Goal: Information Seeking & Learning: Learn about a topic

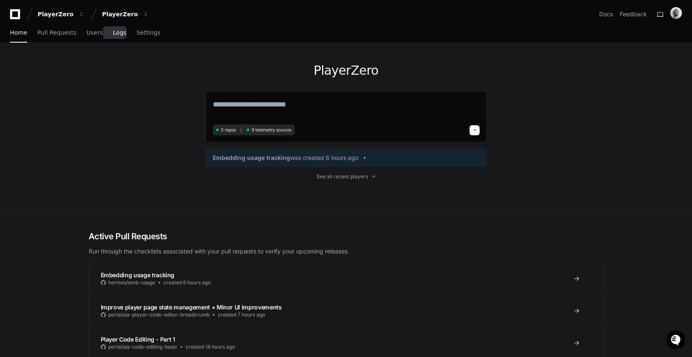
click at [114, 34] on span "Logs" at bounding box center [119, 32] width 13 height 5
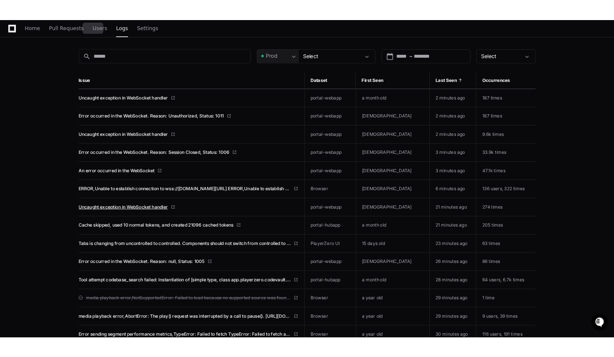
scroll to position [175, 0]
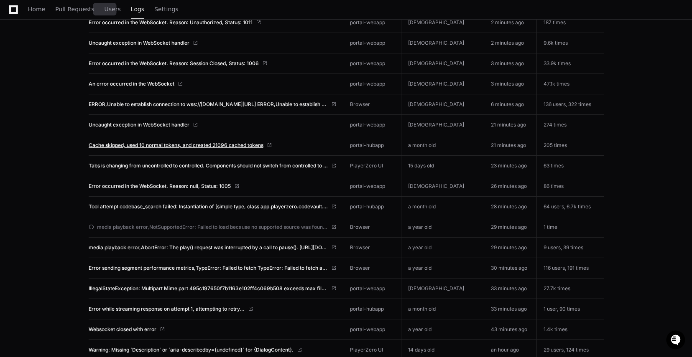
click at [154, 144] on span "Cache skipped, used 10 normal tokens, and created 21096 cached tokens" at bounding box center [176, 145] width 175 height 7
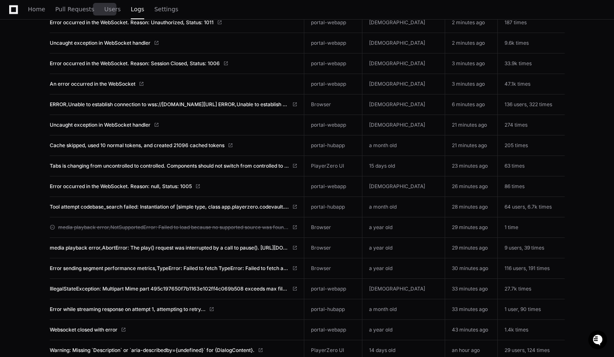
scroll to position [0, 0]
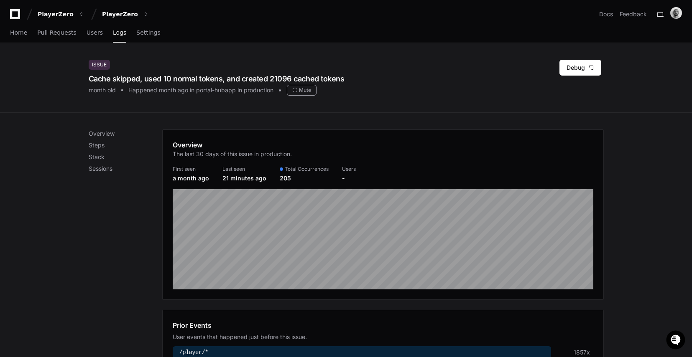
drag, startPoint x: 91, startPoint y: 79, endPoint x: 354, endPoint y: 76, distance: 262.5
click at [354, 76] on div "Issue Cache skipped, used 10 normal tokens, and created 21096 cached tokens mon…" at bounding box center [346, 78] width 515 height 36
click at [258, 82] on div "Cache skipped, used 10 normal tokens, and created 21096 cached tokens" at bounding box center [217, 79] width 256 height 12
drag, startPoint x: 89, startPoint y: 79, endPoint x: 347, endPoint y: 78, distance: 257.9
click at [347, 78] on div "Issue Cache skipped, used 10 normal tokens, and created 21096 cached tokens mon…" at bounding box center [346, 78] width 515 height 36
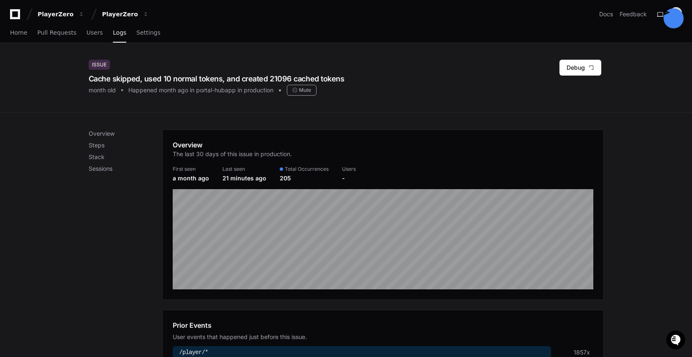
click at [347, 81] on div "Issue Cache skipped, used 10 normal tokens, and created 21096 cached tokens mon…" at bounding box center [346, 78] width 515 height 36
drag, startPoint x: 343, startPoint y: 78, endPoint x: 183, endPoint y: 81, distance: 160.5
click at [183, 81] on div "Issue Cache skipped, used 10 normal tokens, and created 21096 cached tokens mon…" at bounding box center [346, 78] width 515 height 36
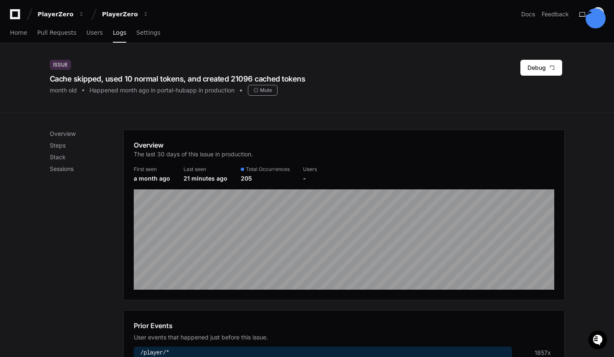
click at [302, 77] on div "Cache skipped, used 10 normal tokens, and created 21096 cached tokens" at bounding box center [178, 79] width 256 height 12
drag, startPoint x: 306, startPoint y: 77, endPoint x: 50, endPoint y: 77, distance: 256.2
click at [50, 77] on div "Issue Cache skipped, used 10 normal tokens, and created 21096 cached tokens mon…" at bounding box center [307, 77] width 535 height 69
drag, startPoint x: 51, startPoint y: 81, endPoint x: 303, endPoint y: 76, distance: 252.1
click at [303, 76] on div "Cache skipped, used 10 normal tokens, and created 21096 cached tokens" at bounding box center [178, 79] width 256 height 12
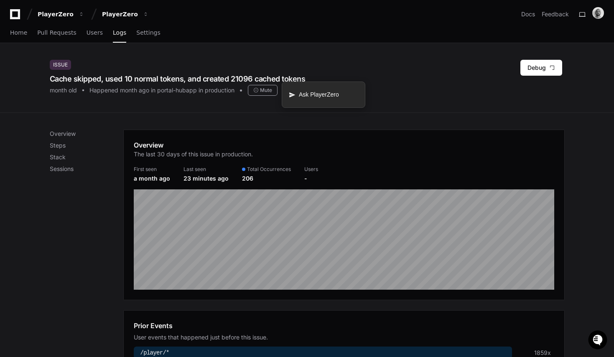
click at [267, 79] on div "Cache skipped, used 10 normal tokens, and created 21096 cached tokens" at bounding box center [178, 79] width 256 height 12
click at [255, 80] on div "Cache skipped, used 10 normal tokens, and created 21096 cached tokens" at bounding box center [178, 79] width 256 height 12
drag, startPoint x: 310, startPoint y: 78, endPoint x: 48, endPoint y: 79, distance: 262.5
click at [41, 78] on div "Issue Cache skipped, used 10 normal tokens, and created 21096 cached tokens mon…" at bounding box center [307, 77] width 535 height 69
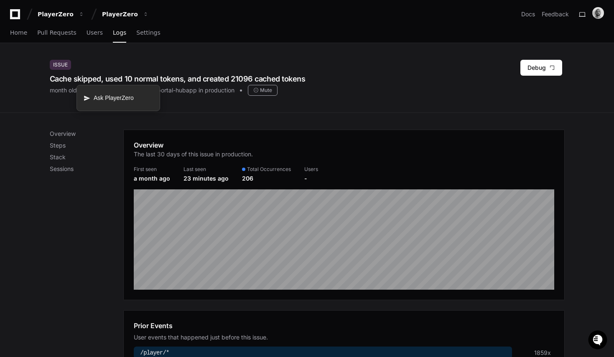
click at [80, 80] on div "Cache skipped, used 10 normal tokens, and created 21096 cached tokens" at bounding box center [178, 79] width 256 height 12
click at [339, 97] on div "Issue Cache skipped, used 10 normal tokens, and created 21096 cached tokens mon…" at bounding box center [307, 77] width 535 height 69
drag, startPoint x: 51, startPoint y: 79, endPoint x: 334, endPoint y: 80, distance: 282.9
click at [337, 79] on div "Issue Cache skipped, used 10 normal tokens, and created 21096 cached tokens mon…" at bounding box center [307, 78] width 515 height 36
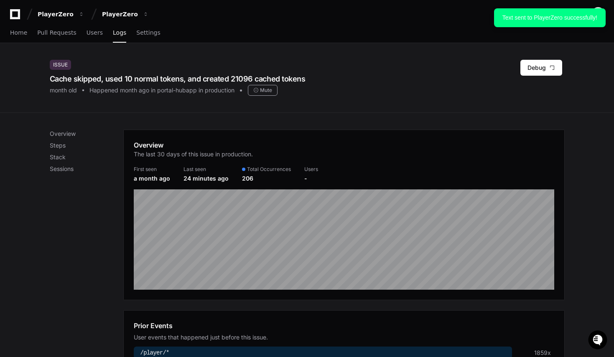
click at [337, 98] on div "Issue Cache skipped, used 10 normal tokens, and created 21096 cached tokens mon…" at bounding box center [307, 77] width 535 height 69
drag, startPoint x: 314, startPoint y: 80, endPoint x: 67, endPoint y: 81, distance: 247.0
click at [37, 79] on div "Issue Cache skipped, used 10 normal tokens, and created 21096 cached tokens mon…" at bounding box center [307, 78] width 614 height 70
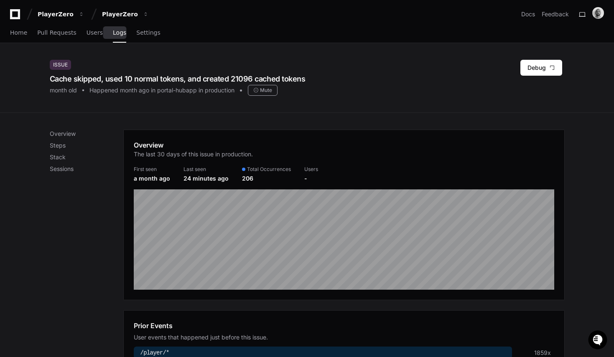
click at [113, 35] on span "Logs" at bounding box center [119, 32] width 13 height 5
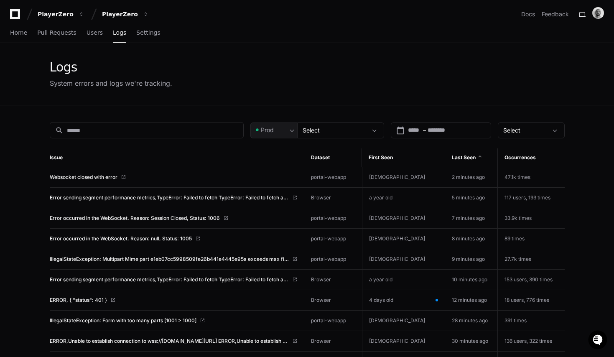
click at [153, 197] on span "Error sending segment performance metrics,TypeError: Failed to fetch TypeError:…" at bounding box center [169, 197] width 239 height 7
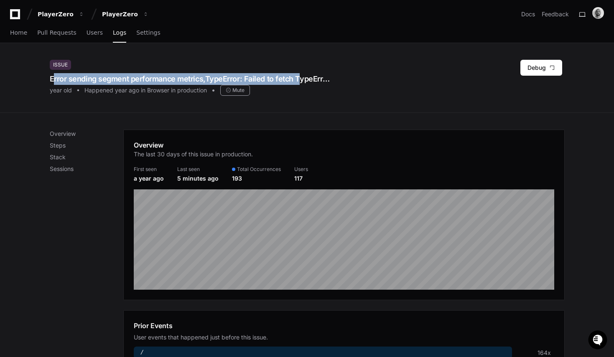
drag, startPoint x: 49, startPoint y: 79, endPoint x: 294, endPoint y: 78, distance: 244.9
click at [294, 78] on div "Issue Error sending segment performance metrics,TypeError: Failed to fetch Type…" at bounding box center [307, 77] width 535 height 69
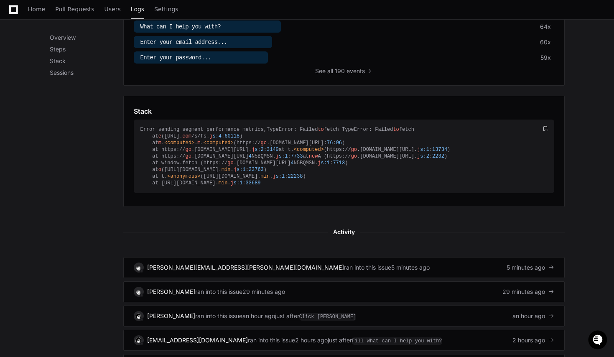
scroll to position [372, 0]
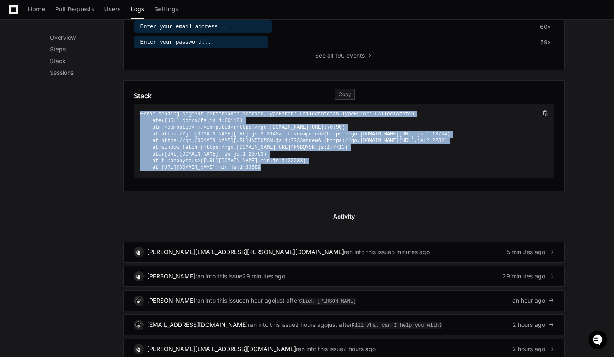
drag, startPoint x: 168, startPoint y: 120, endPoint x: 312, endPoint y: 151, distance: 147.6
click at [312, 151] on div "Error sending segment performance metrics,TypeError: Failed to fetch TypeError:…" at bounding box center [344, 141] width 420 height 74
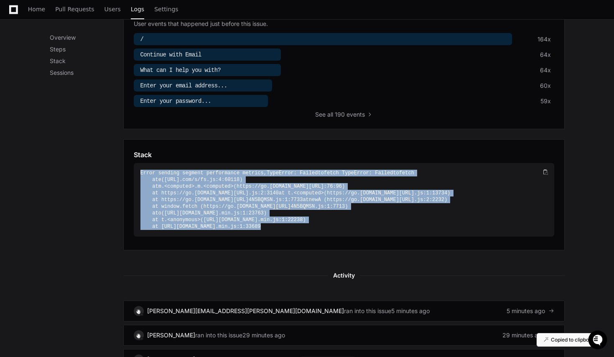
click at [430, 201] on div "Error sending segment performance metrics,TypeError: Failed to fetch TypeError:…" at bounding box center [340, 200] width 400 height 60
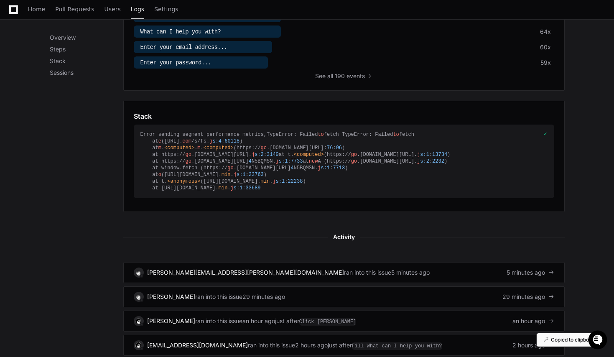
scroll to position [370, 0]
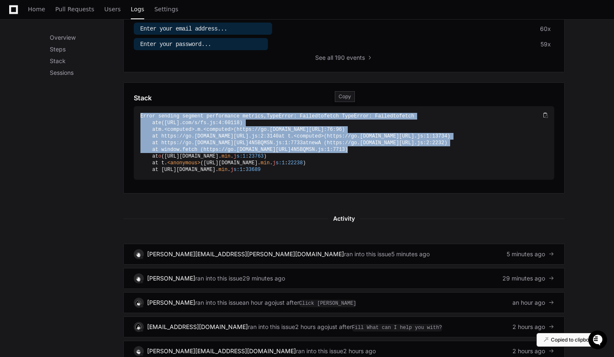
drag, startPoint x: 143, startPoint y: 113, endPoint x: 388, endPoint y: 159, distance: 249.5
click at [388, 159] on div "Error sending segment performance metrics,TypeError: Failed to fetch TypeError:…" at bounding box center [340, 143] width 400 height 60
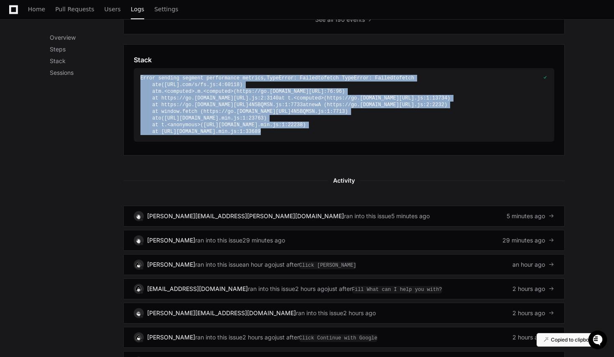
scroll to position [427, 0]
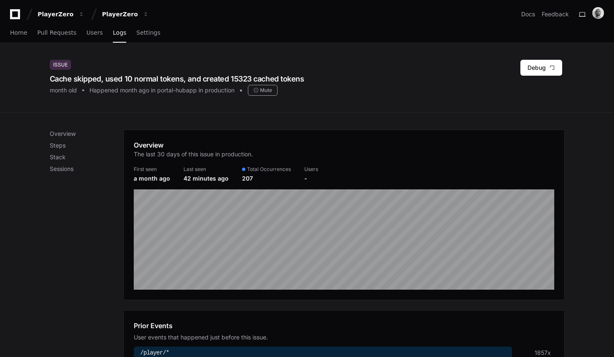
click at [371, 84] on div "Issue Cache skipped, used 10 normal tokens, and created 15323 cached tokens mon…" at bounding box center [307, 78] width 515 height 36
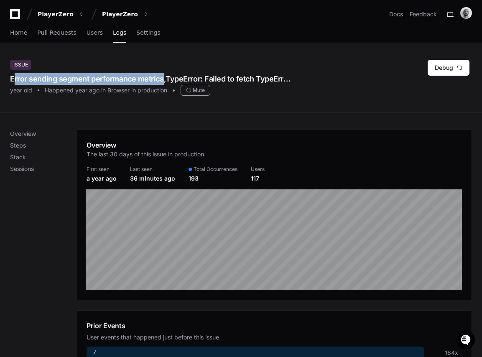
drag, startPoint x: 10, startPoint y: 80, endPoint x: 160, endPoint y: 74, distance: 150.6
click at [160, 74] on div "Error sending segment performance metrics,TypeError: Failed to fetch TypeError:…" at bounding box center [150, 79] width 281 height 12
